Goal: Find specific page/section: Find specific page/section

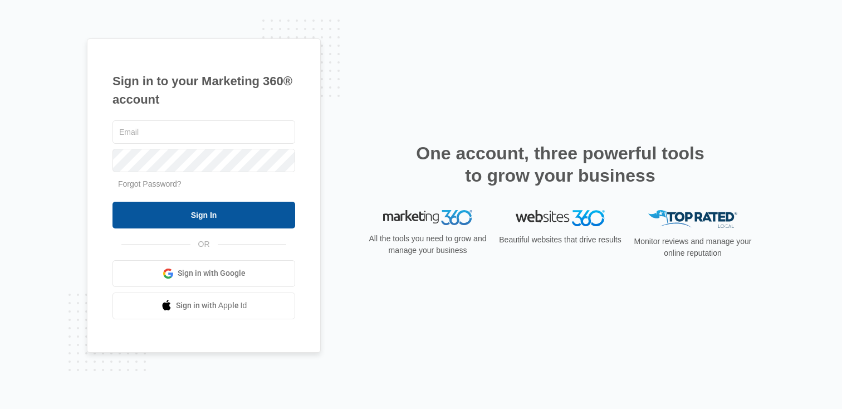
type input "[PERSON_NAME][EMAIL_ADDRESS][PERSON_NAME][DOMAIN_NAME]"
click at [200, 212] on input "Sign In" at bounding box center [203, 214] width 183 height 27
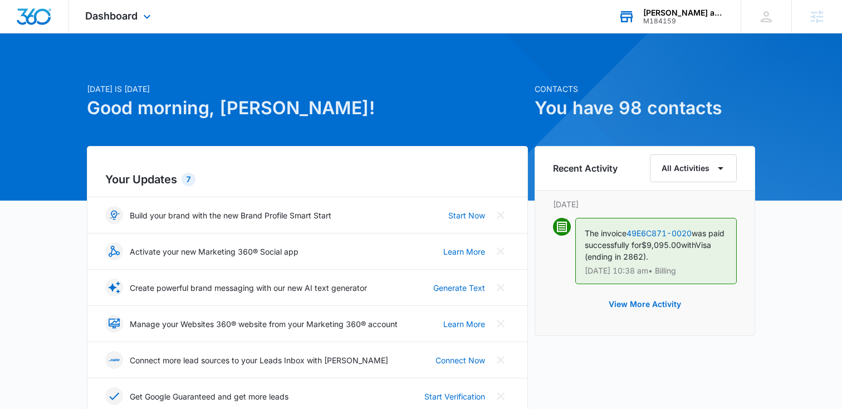
click at [655, 17] on div "M184159" at bounding box center [683, 21] width 81 height 8
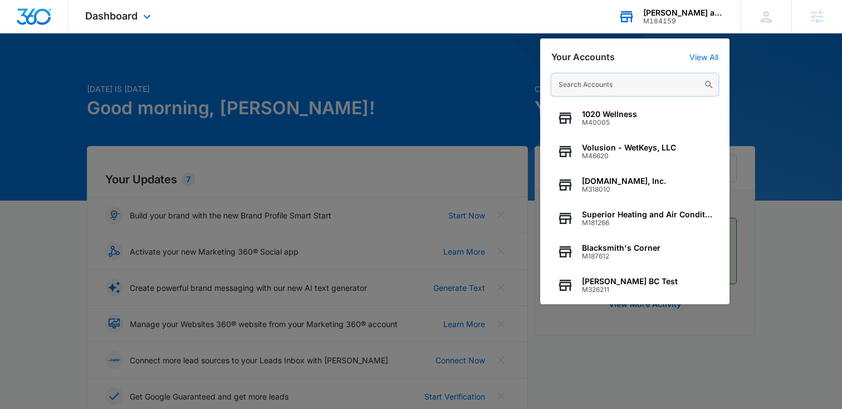
click at [585, 83] on input "text" at bounding box center [634, 84] width 167 height 22
paste input "M170960"
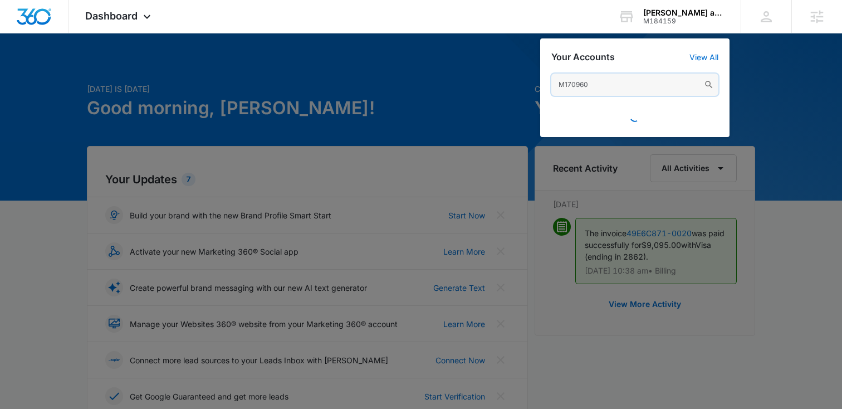
drag, startPoint x: 583, startPoint y: 83, endPoint x: 478, endPoint y: 87, distance: 105.8
click at [478, 33] on nav "Dashboard Apps Reputation CRM Email Social Content Ads Intelligence Files Brand…" at bounding box center [421, 16] width 842 height 33
type input "m1770"
